Goal: Information Seeking & Learning: Understand process/instructions

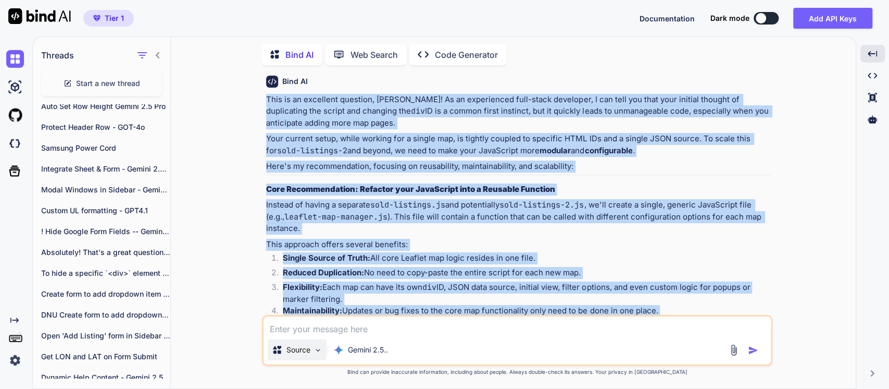
scroll to position [1183, 0]
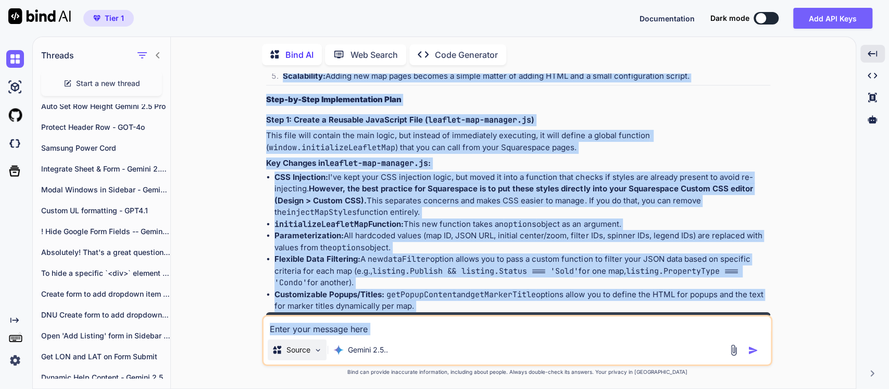
drag, startPoint x: 266, startPoint y: 258, endPoint x: 285, endPoint y: 341, distance: 85.5
click at [285, 341] on div "You Bind AI This is an excellent question, [PERSON_NAME]! As an experienced ful…" at bounding box center [517, 230] width 510 height 315
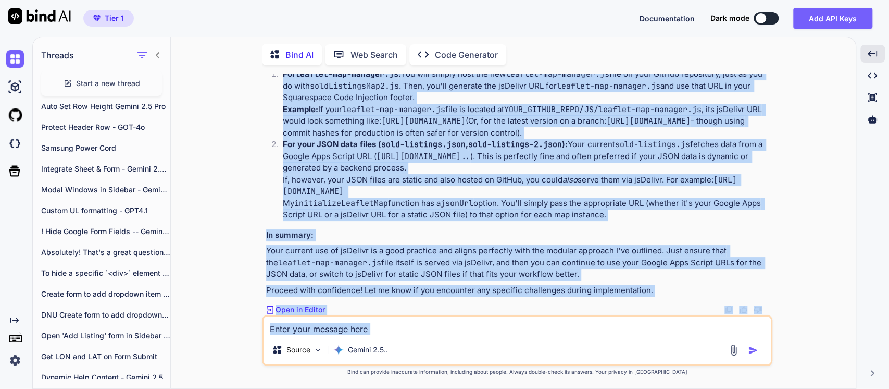
scroll to position [8713, 0]
click at [657, 292] on p "Proceed with confidence! Let me know if you encounter any specific challenges d…" at bounding box center [518, 290] width 504 height 12
copy div "This is an excellent question, [PERSON_NAME]! As an experienced full-stack deve…"
click at [615, 149] on code "sold-listings.js" at bounding box center [652, 144] width 75 height 10
click at [350, 145] on strong "For your JSON data files ( sold-listings.json , sold-listings-2.json ):" at bounding box center [425, 144] width 285 height 10
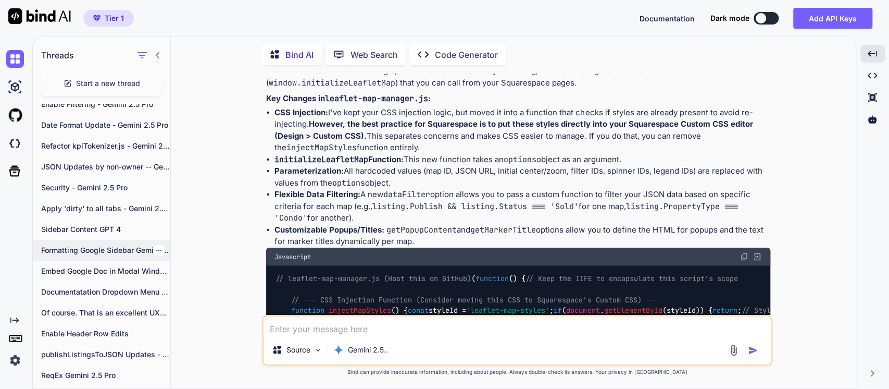
scroll to position [173, 0]
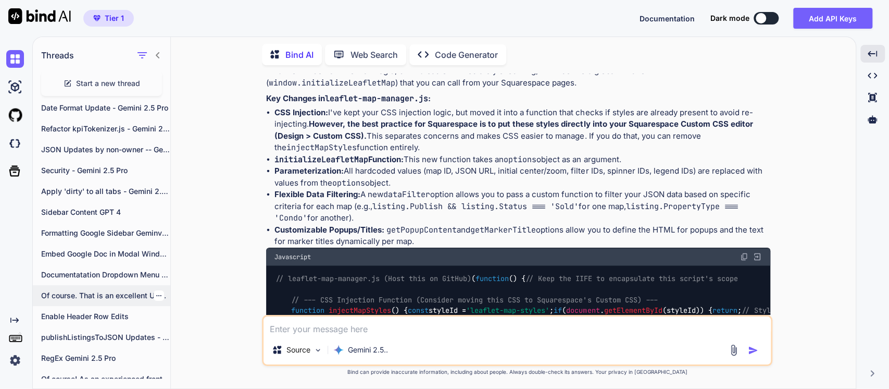
click at [66, 294] on p "Of course. That is an excellent UX..." at bounding box center [105, 295] width 129 height 10
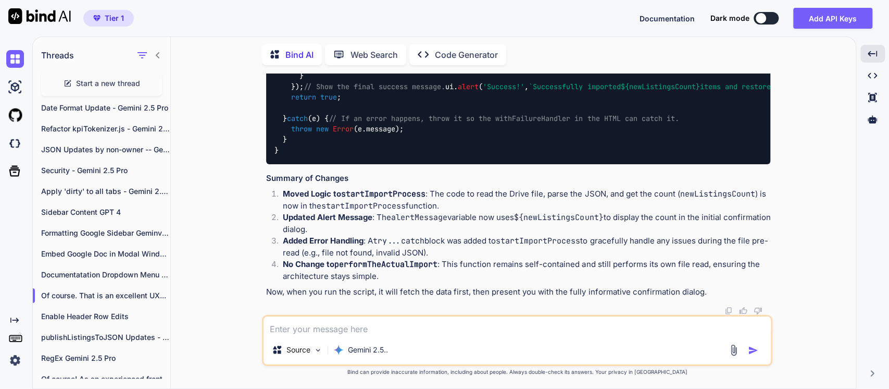
scroll to position [0, 0]
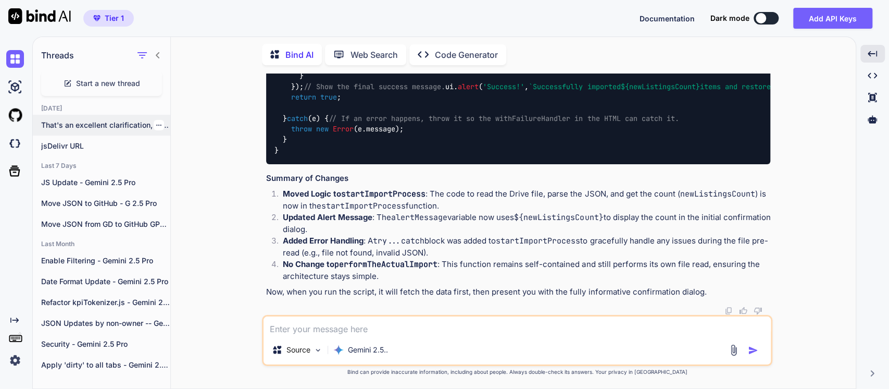
click at [116, 120] on p "That's an excellent clarification, [PERSON_NAME]..." at bounding box center [105, 125] width 129 height 10
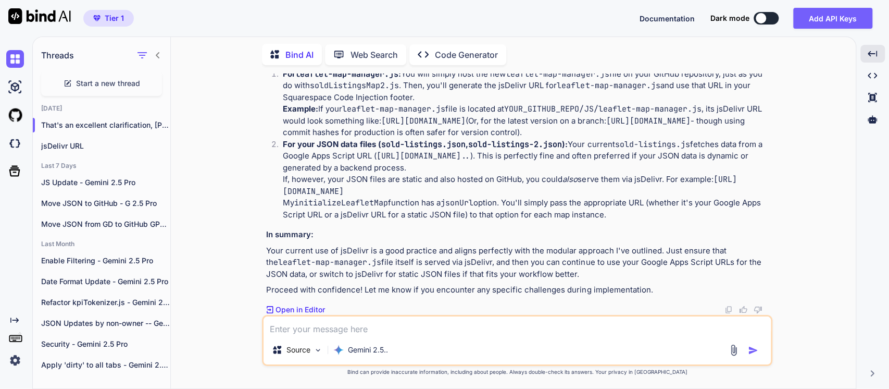
scroll to position [7266, 0]
click at [156, 122] on icon "button" at bounding box center [159, 125] width 6 height 6
click at [180, 145] on span "Rename and Save" at bounding box center [202, 144] width 62 height 10
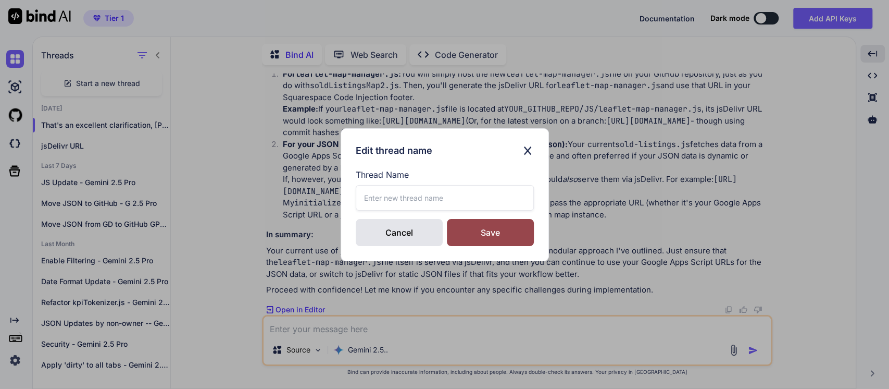
click at [371, 198] on input "text" at bounding box center [445, 198] width 178 height 26
type input "Refactor Leaflet.js Pattern"
click at [476, 232] on div "Save" at bounding box center [490, 232] width 87 height 27
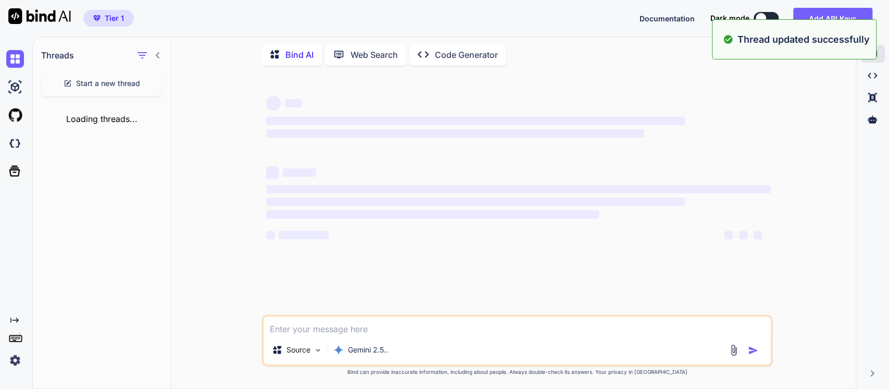
scroll to position [0, 0]
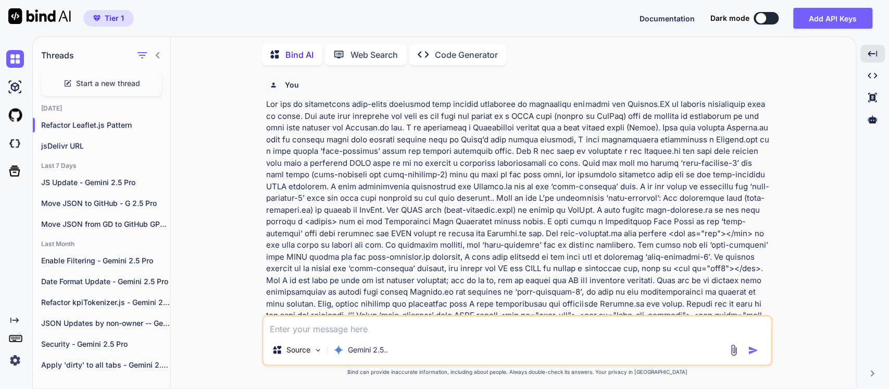
click at [156, 52] on icon at bounding box center [158, 55] width 8 height 8
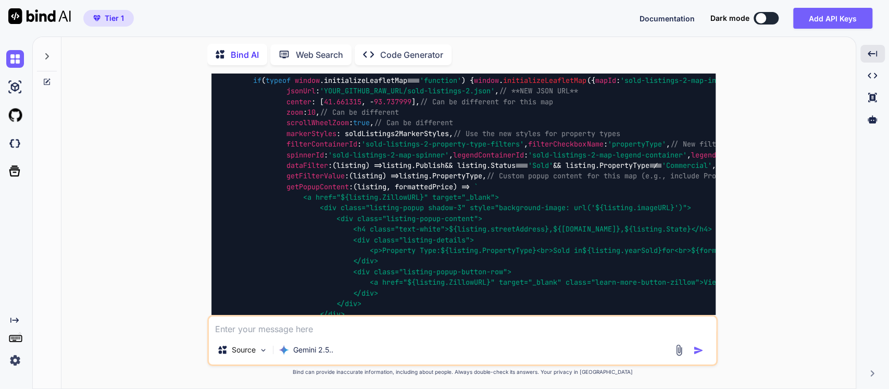
scroll to position [6076, 0]
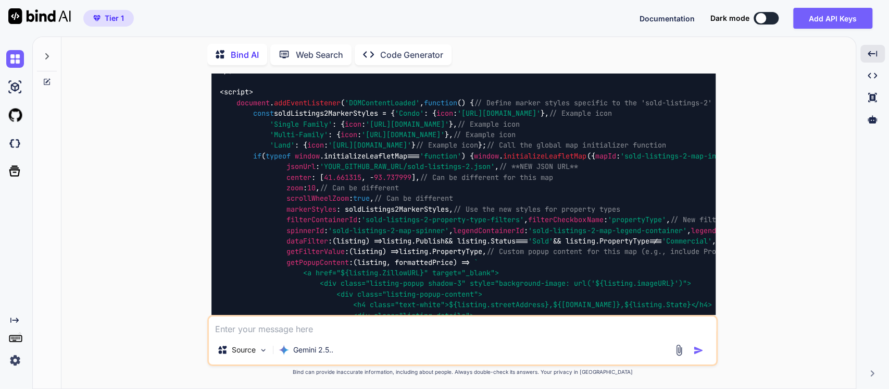
scroll to position [5960, 0]
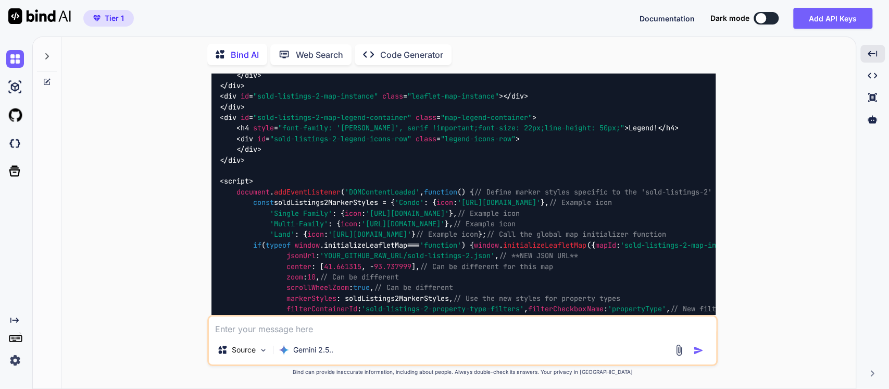
scroll to position [5845, 0]
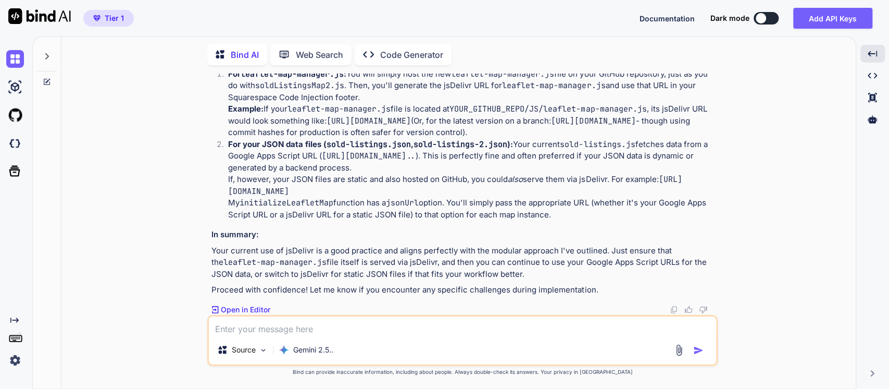
scroll to position [7060, 0]
